Goal: Information Seeking & Learning: Learn about a topic

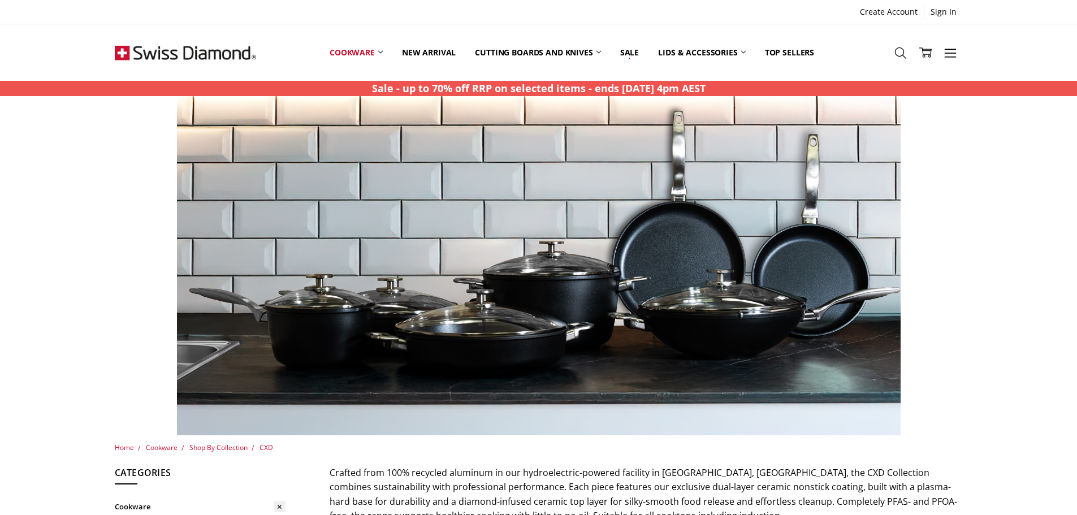
scroll to position [223, 0]
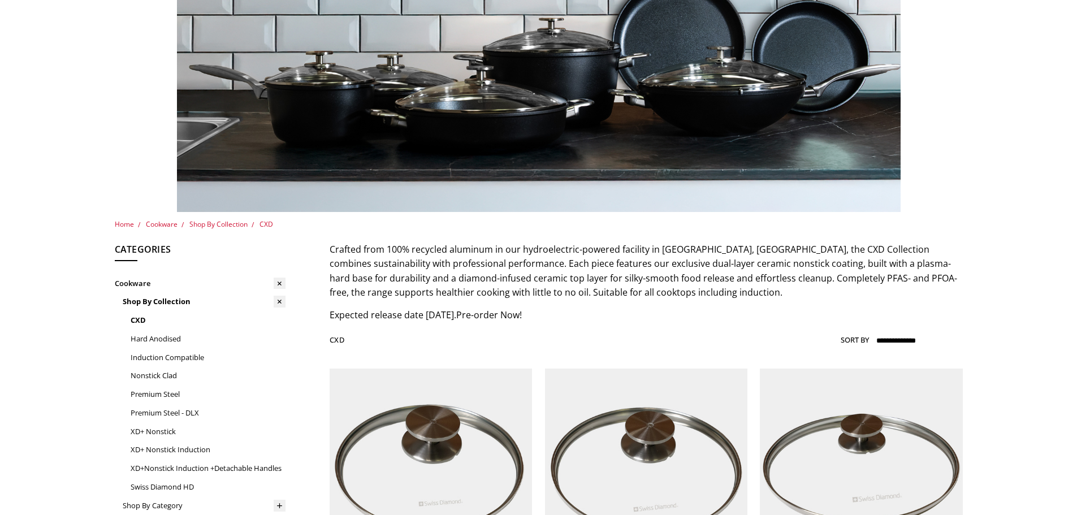
click at [517, 265] on span "Crafted from 100% recycled aluminum in our hydroelectric-powered facility in Si…" at bounding box center [644, 271] width 628 height 56
drag, startPoint x: 440, startPoint y: 266, endPoint x: 551, endPoint y: 266, distance: 110.8
click at [551, 266] on span "Crafted from 100% recycled aluminum in our hydroelectric-powered facility in Si…" at bounding box center [644, 271] width 628 height 56
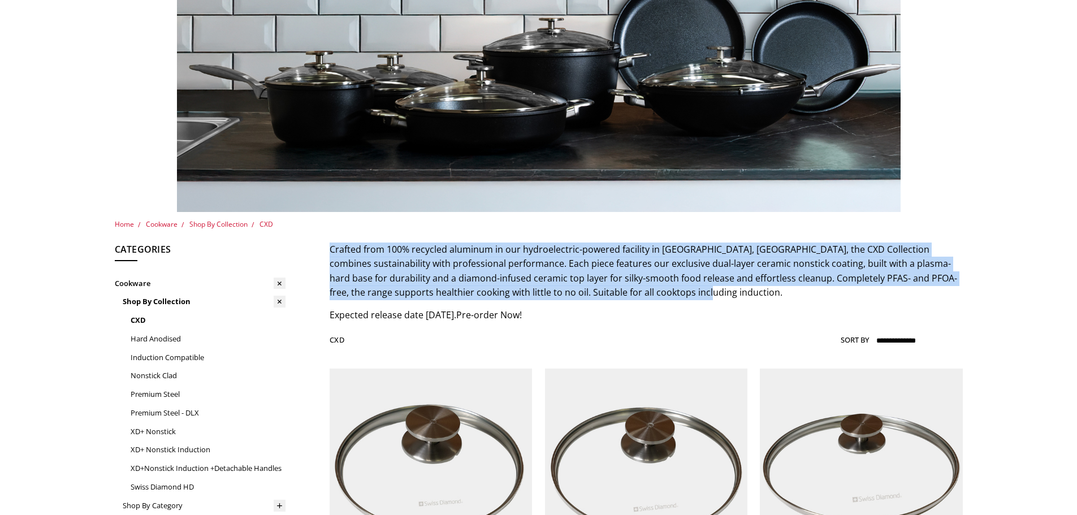
drag, startPoint x: 326, startPoint y: 243, endPoint x: 676, endPoint y: 292, distance: 353.4
copy span "Crafted from 100% recycled aluminum in our hydroelectric-powered facility in Si…"
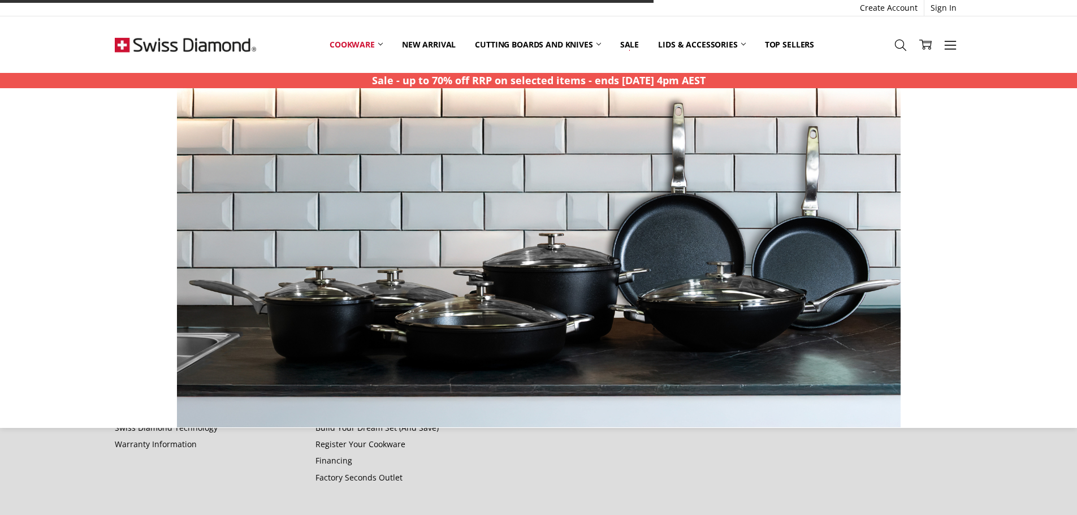
scroll to position [2407, 0]
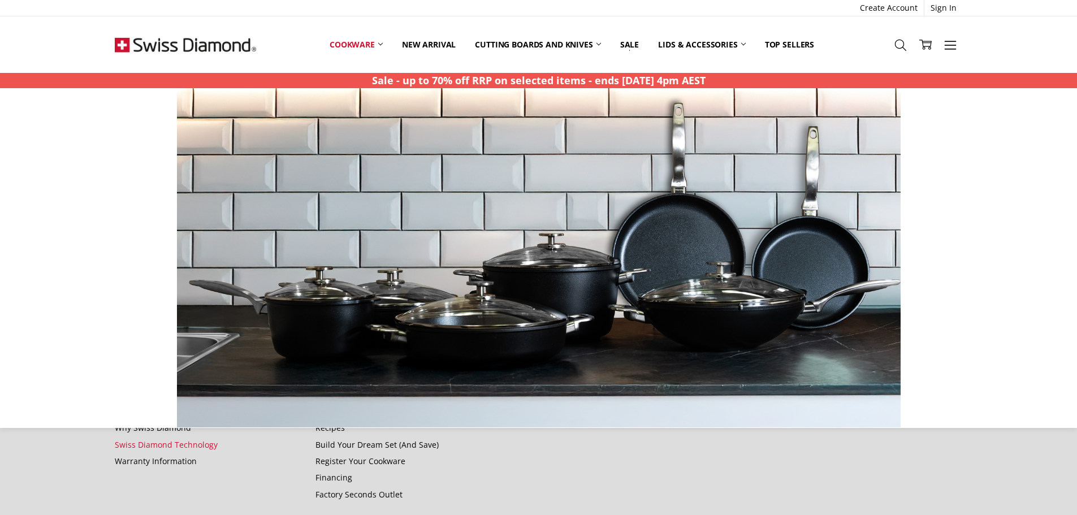
click at [193, 444] on link "Swiss Diamond Technology" at bounding box center [166, 444] width 103 height 11
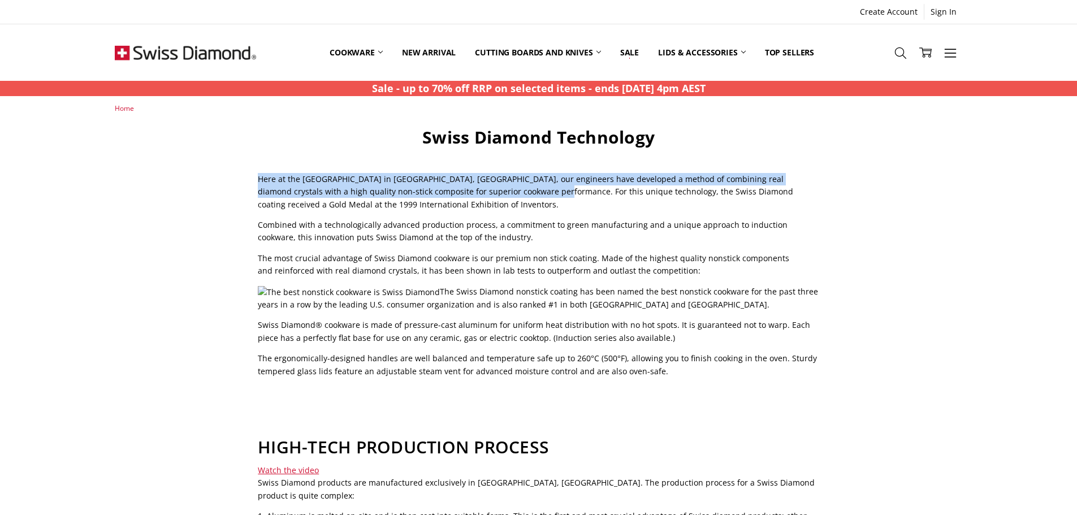
drag, startPoint x: 243, startPoint y: 180, endPoint x: 498, endPoint y: 188, distance: 255.7
copy p "Here at the [GEOGRAPHIC_DATA] in [GEOGRAPHIC_DATA], [GEOGRAPHIC_DATA], our engi…"
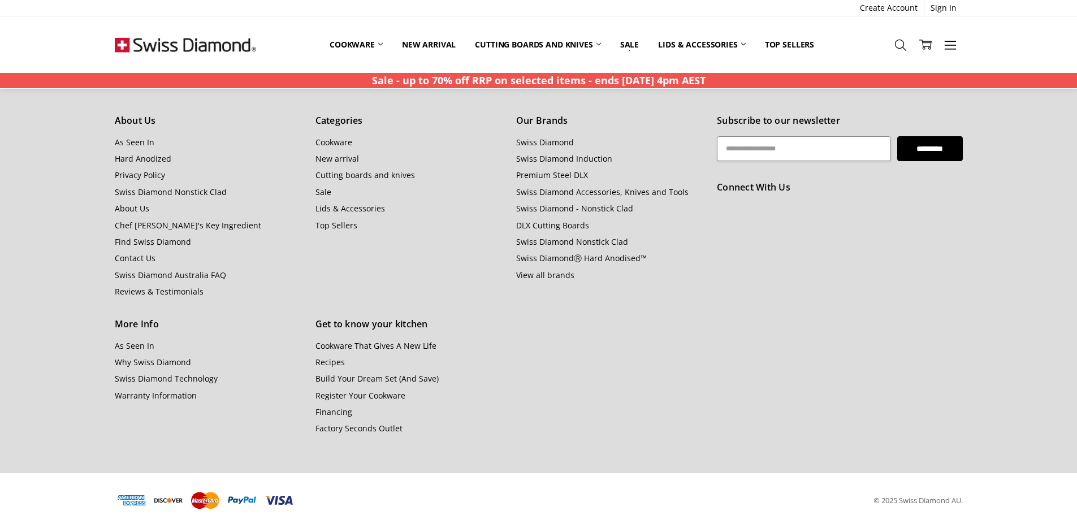
scroll to position [14, 0]
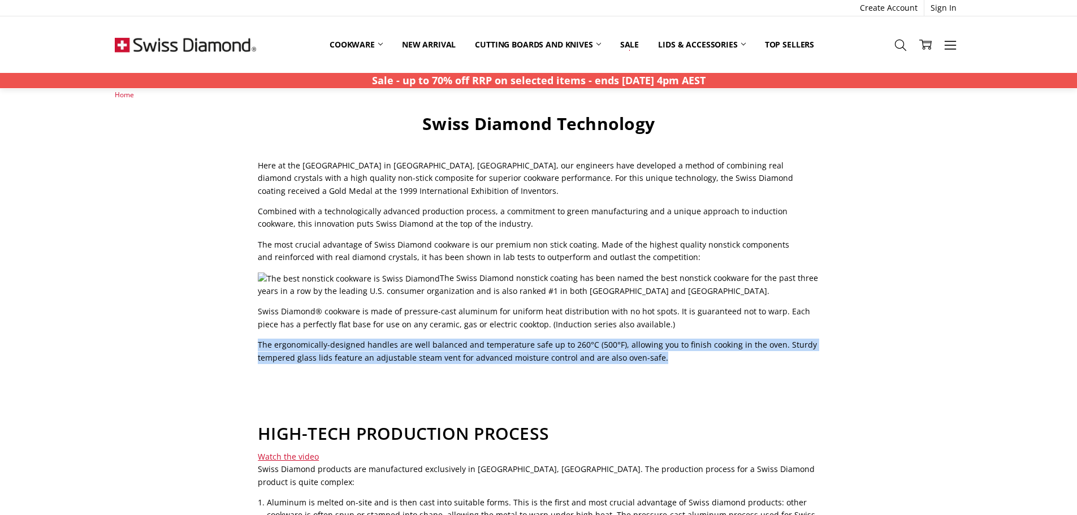
drag, startPoint x: 252, startPoint y: 343, endPoint x: 666, endPoint y: 361, distance: 414.8
copy p "The ergonomically-designed handles are well balanced and temperature safe up to…"
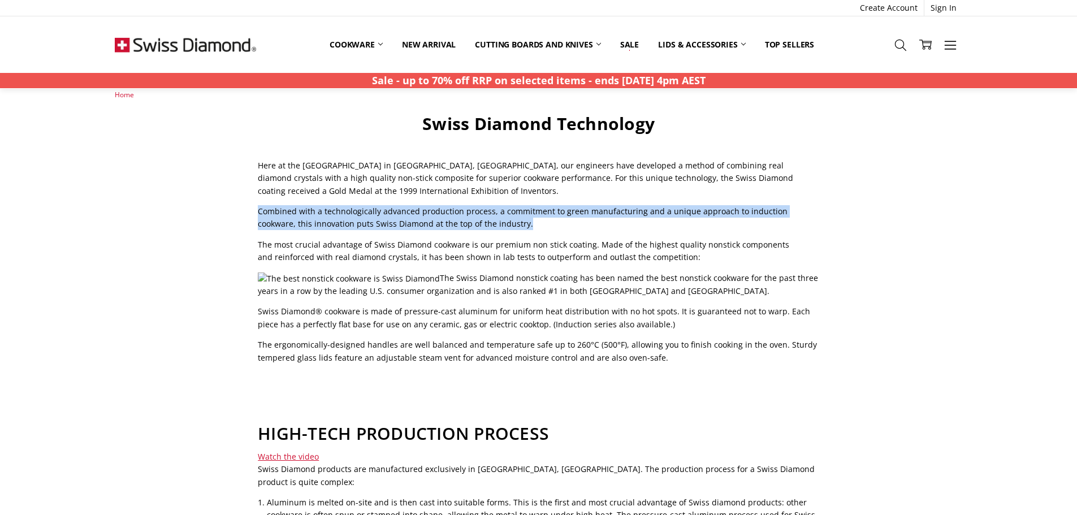
drag, startPoint x: 246, startPoint y: 210, endPoint x: 497, endPoint y: 228, distance: 251.7
copy p "Combined with a technologically advanced production process, a commitment to gr…"
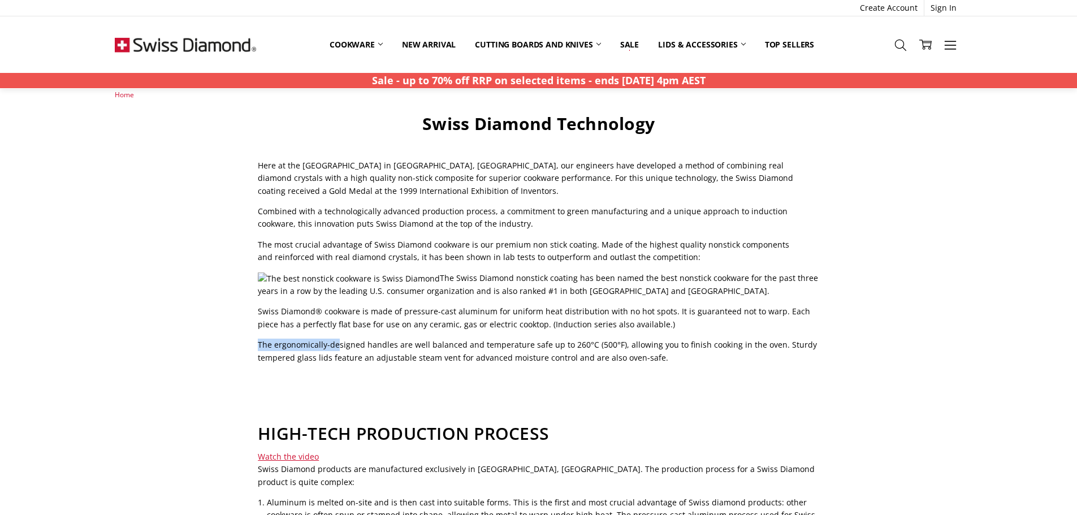
drag, startPoint x: 241, startPoint y: 344, endPoint x: 337, endPoint y: 342, distance: 95.6
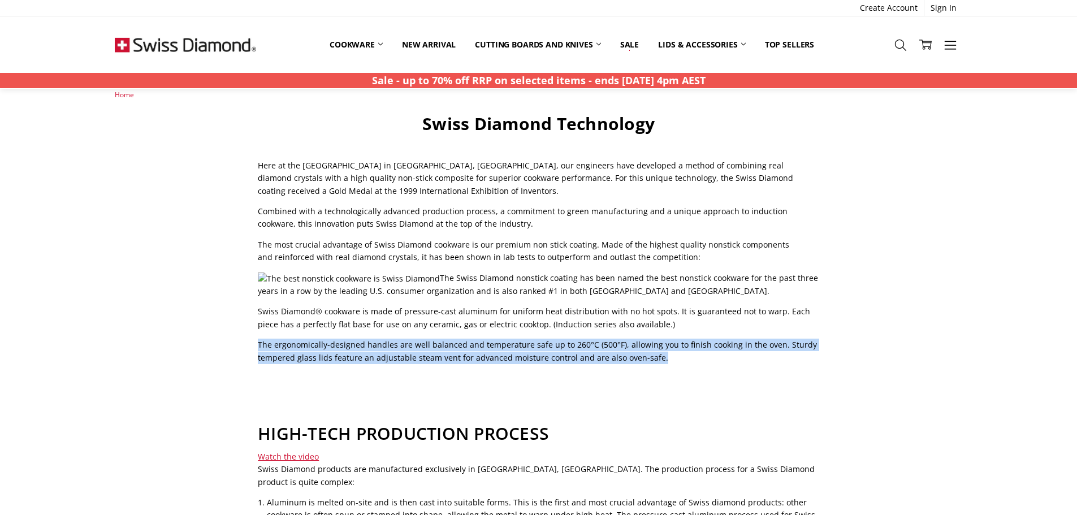
drag, startPoint x: 251, startPoint y: 345, endPoint x: 658, endPoint y: 362, distance: 407.5
copy p "The ergonomically-designed handles are well balanced and temperature safe up to…"
drag, startPoint x: 251, startPoint y: 347, endPoint x: 720, endPoint y: 360, distance: 468.9
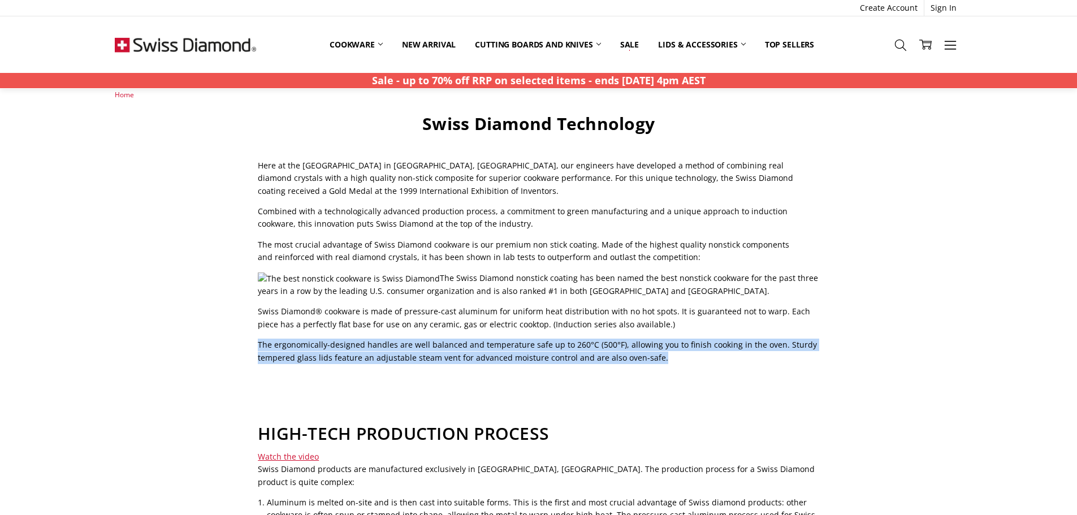
copy p "The ergonomically-designed handles are well balanced and temperature safe up to…"
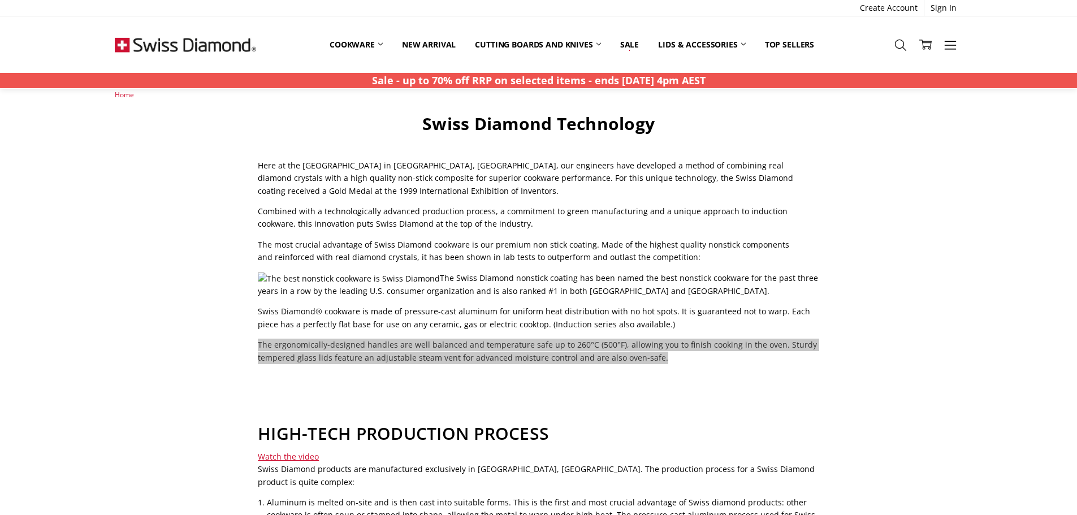
scroll to position [646, 0]
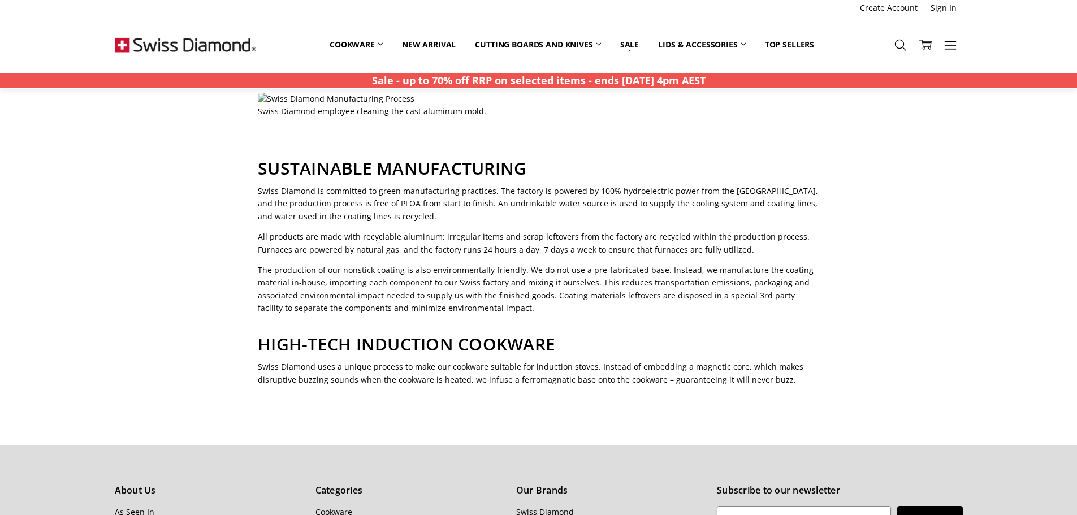
click at [272, 264] on p "The production of our nonstick coating is also environmentally friendly. We do …" at bounding box center [538, 289] width 561 height 51
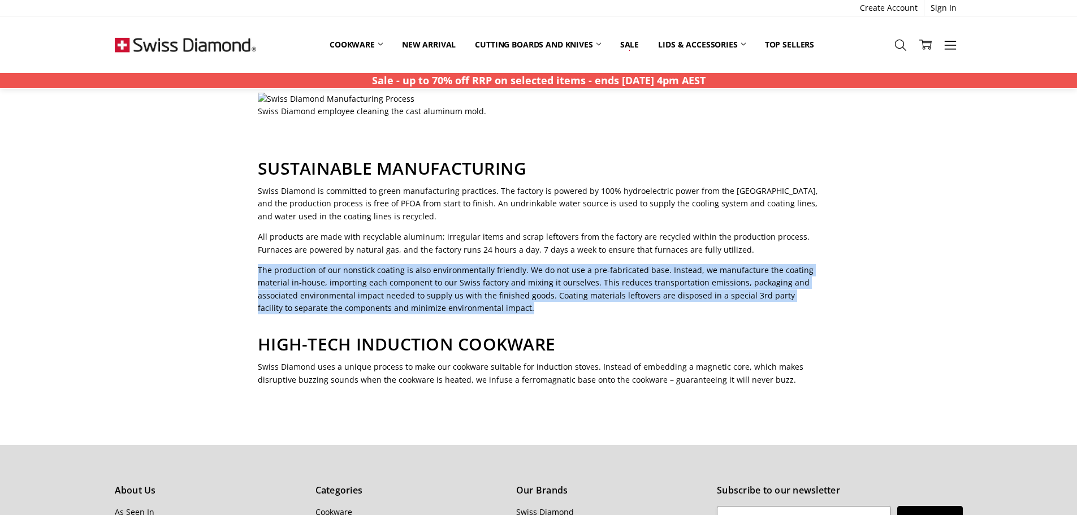
drag, startPoint x: 248, startPoint y: 248, endPoint x: 503, endPoint y: 300, distance: 260.1
copy p "The production of our nonstick coating is also environmentally friendly. We do …"
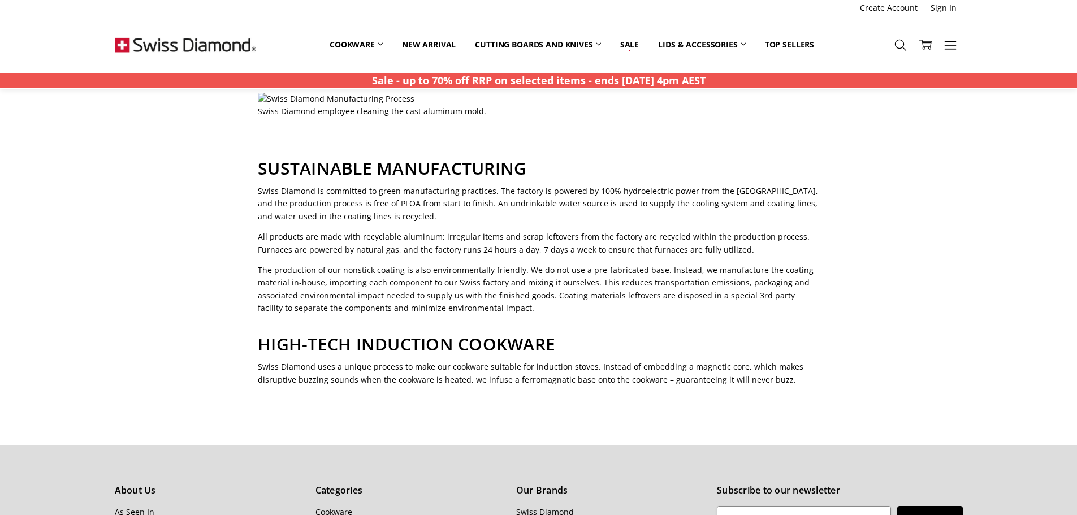
scroll to position [1015, 0]
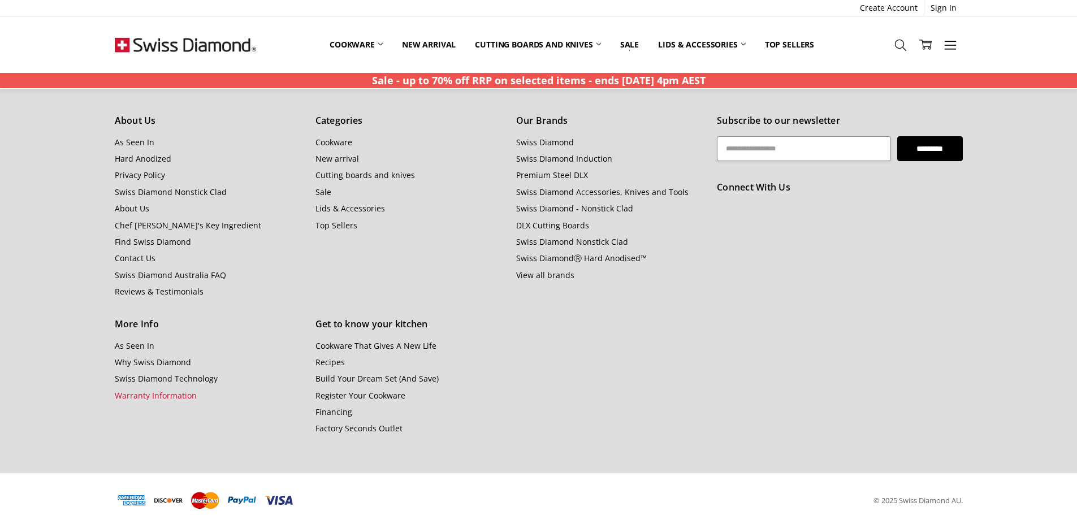
click at [176, 390] on link "Warranty Information" at bounding box center [156, 395] width 82 height 11
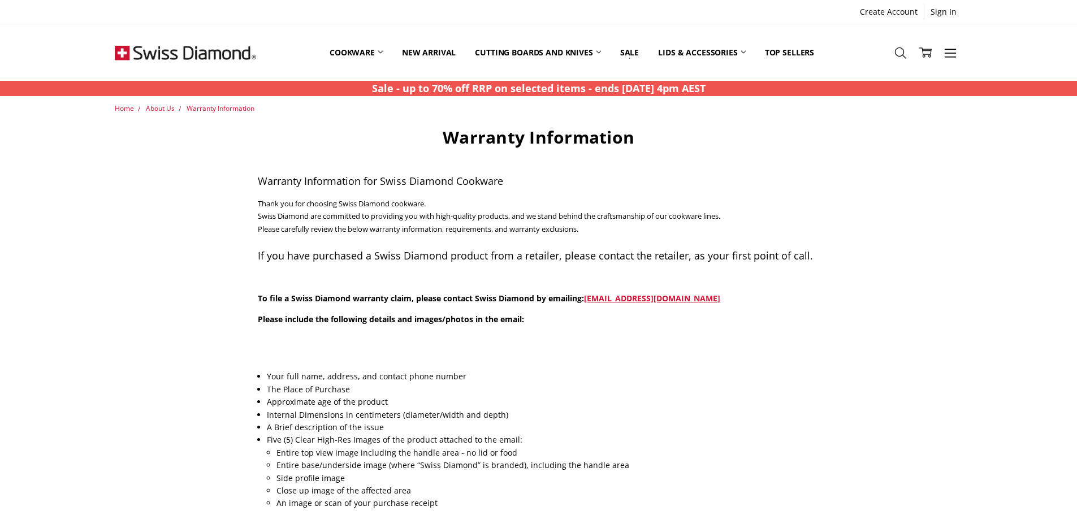
scroll to position [624, 0]
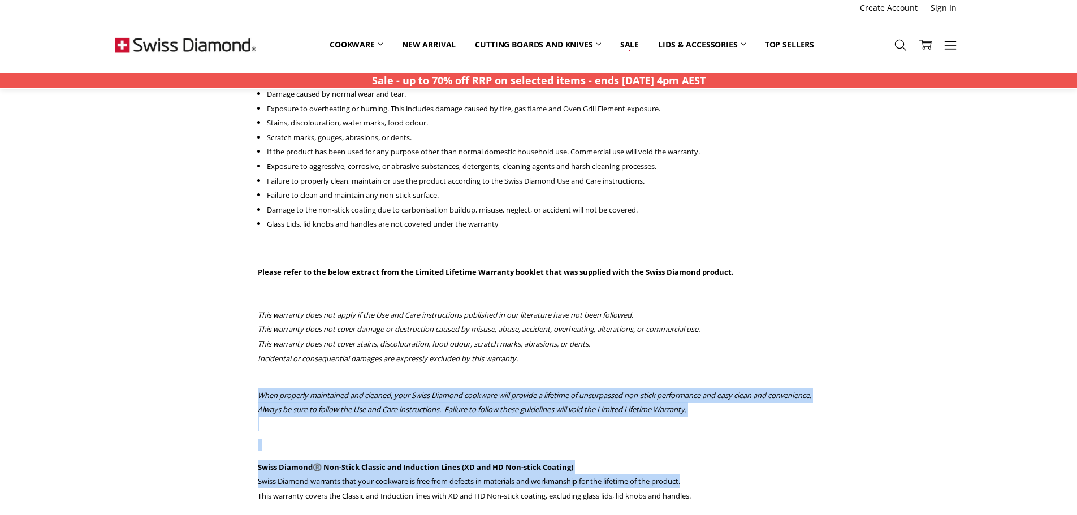
drag, startPoint x: 260, startPoint y: 382, endPoint x: 719, endPoint y: 482, distance: 470.5
click at [719, 482] on div "Warranty Information Warranty Information for Swiss Diamond Cookware Thank you …" at bounding box center [539, 57] width 574 height 1109
copy div "When properly maintained and cleaned, your Swiss Diamond cookware will provide …"
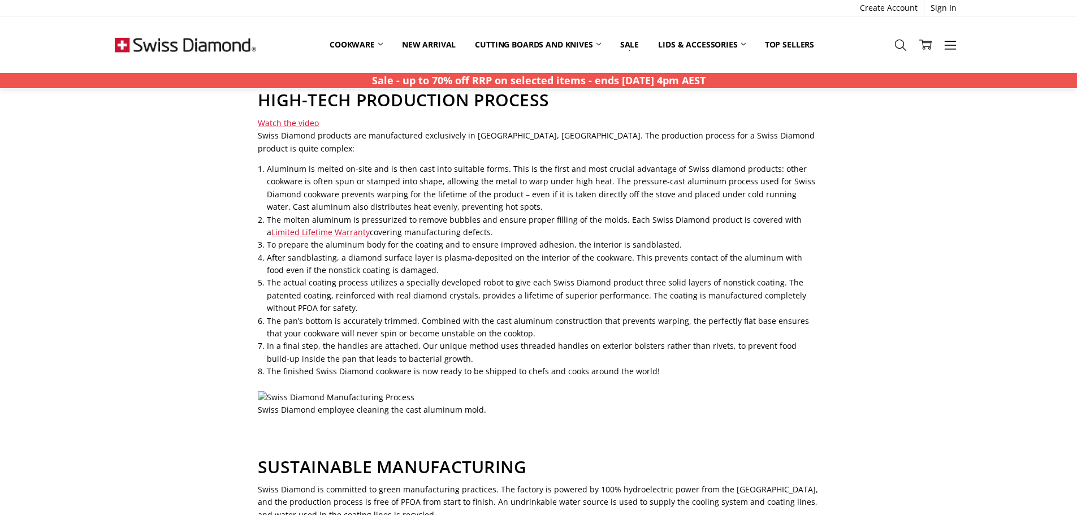
scroll to position [646, 0]
